Goal: Check status: Check status

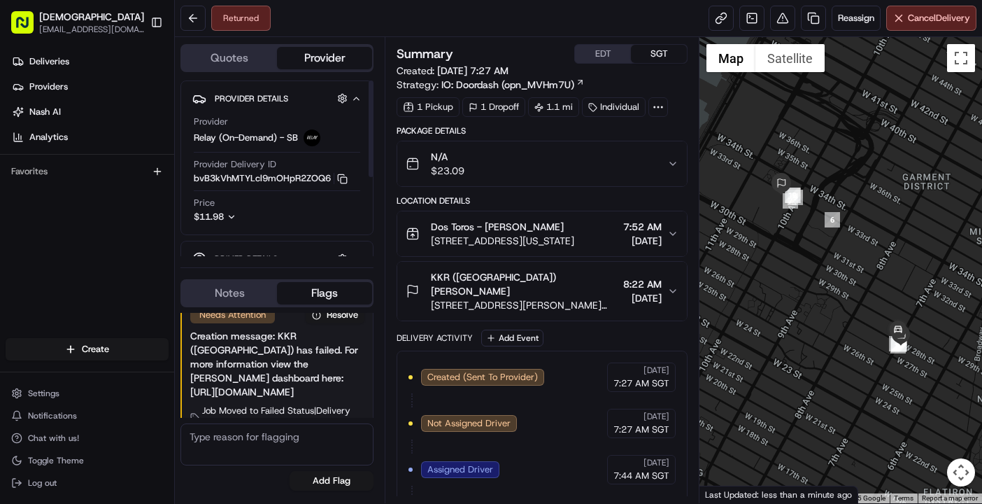
click at [141, 233] on div "Deliveries Providers [PERSON_NAME] Analytics Favorites" at bounding box center [87, 195] width 174 height 301
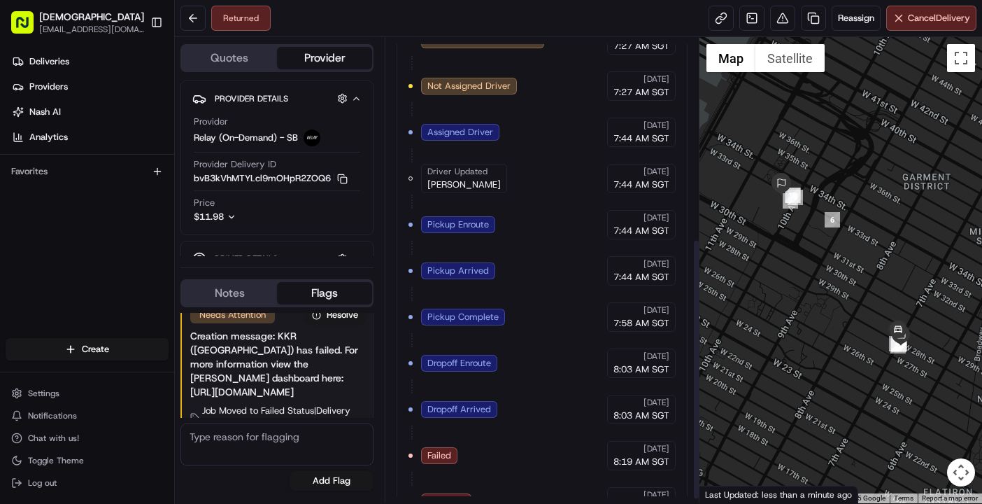
scroll to position [362, 0]
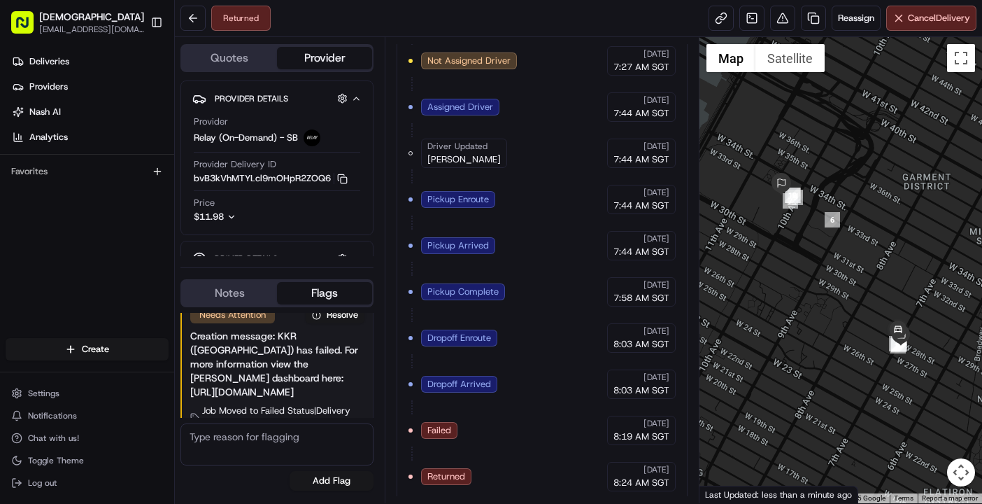
click at [425, 28] on div "Returned Reassign Cancel Delivery" at bounding box center [578, 18] width 807 height 37
click at [453, 14] on div "Returned Reassign Cancel Delivery" at bounding box center [578, 18] width 807 height 37
click at [623, 15] on div "Returned Reassign Cancel Delivery" at bounding box center [578, 18] width 807 height 37
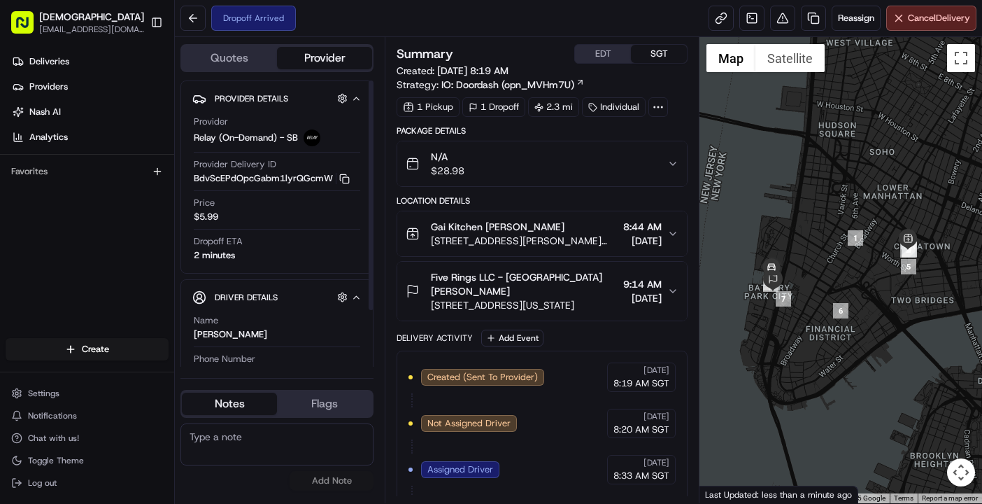
drag, startPoint x: 87, startPoint y: 233, endPoint x: 236, endPoint y: 108, distance: 194.6
click at [87, 233] on div "Deliveries Providers Nash AI Analytics Favorites" at bounding box center [87, 195] width 174 height 301
